Goal: Transaction & Acquisition: Purchase product/service

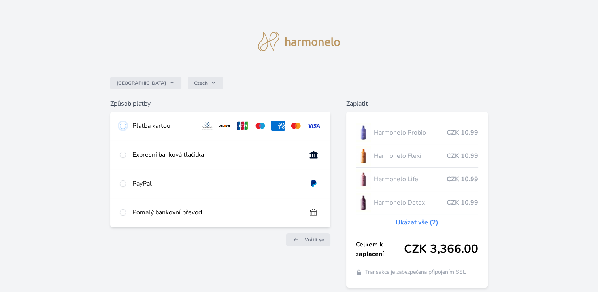
click at [123, 126] on input "radio" at bounding box center [123, 126] width 6 height 6
radio input "true"
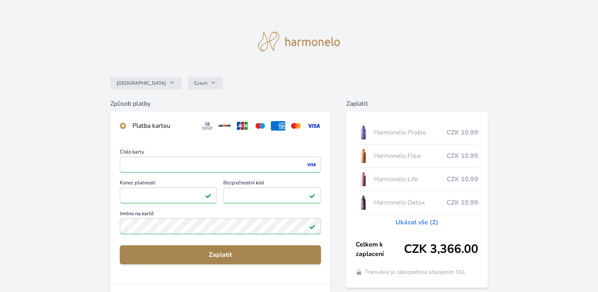
click at [209, 256] on span "Zaplatit" at bounding box center [220, 254] width 189 height 9
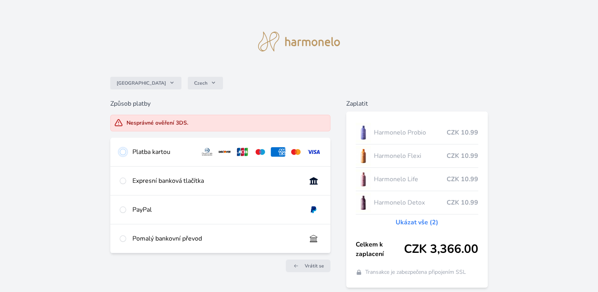
click at [122, 152] on input "radio" at bounding box center [123, 152] width 6 height 6
radio input "true"
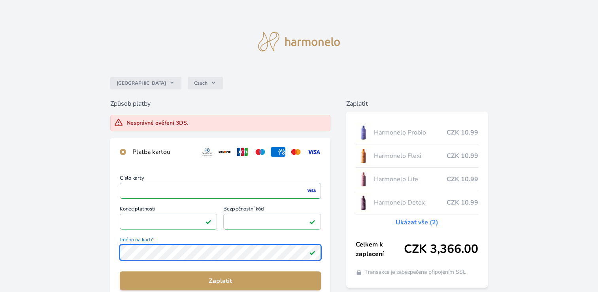
click at [100, 246] on div "Česko Czech Způsob platby Nesprávné ověření 3DS. Platba kartou Číslo karty <p>Y…" at bounding box center [299, 218] width 598 height 437
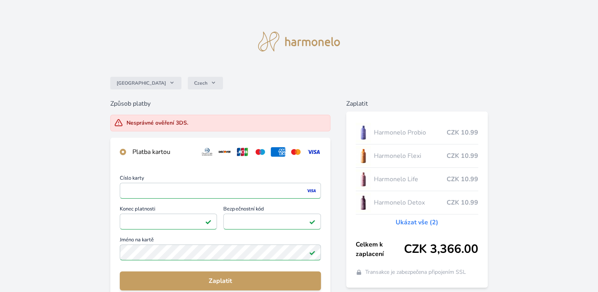
click at [532, 187] on div "Česko Czech Způsob platby Nesprávné ověření 3DS. Platba kartou Číslo karty <p>Y…" at bounding box center [299, 218] width 598 height 437
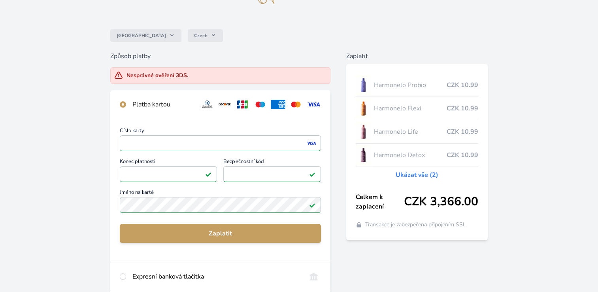
scroll to position [64, 0]
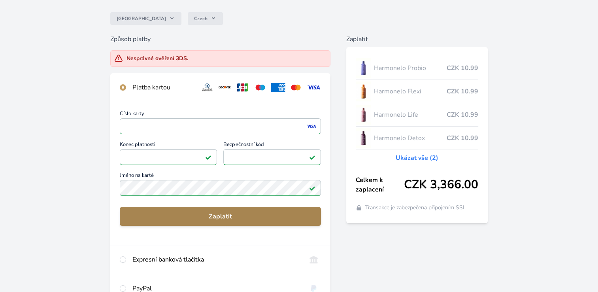
click at [208, 218] on span "Zaplatit" at bounding box center [220, 216] width 189 height 9
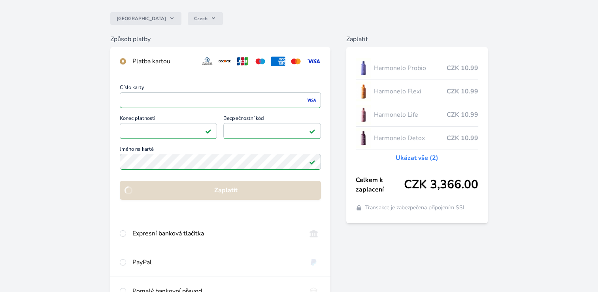
scroll to position [52, 0]
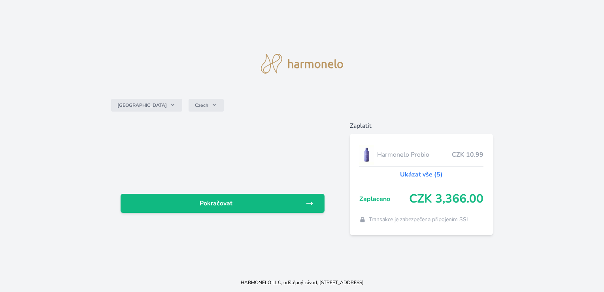
click at [424, 174] on link "Ukázat vše (5)" at bounding box center [421, 174] width 43 height 9
